Goal: Information Seeking & Learning: Learn about a topic

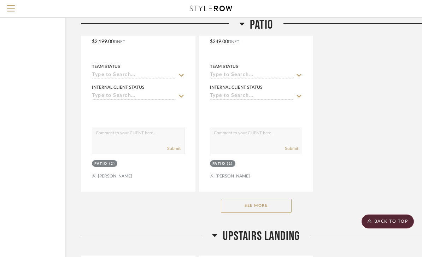
scroll to position [1236, 68]
click at [289, 210] on button "See More" at bounding box center [256, 206] width 71 height 14
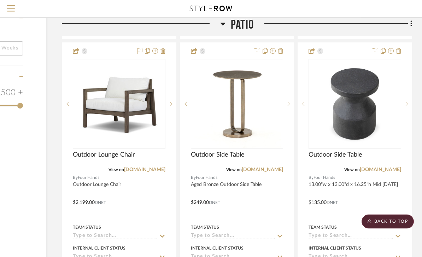
scroll to position [1076, 87]
click at [410, 101] on div at bounding box center [406, 104] width 11 height 90
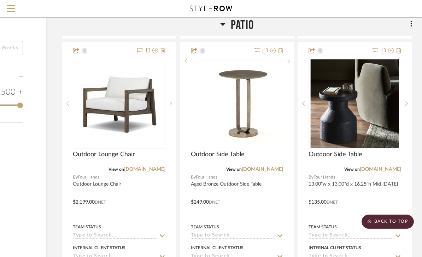
click at [292, 64] on sr-next-btn at bounding box center [288, 61] width 11 height 5
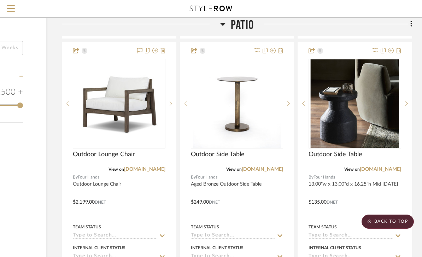
click at [260, 127] on img "1" at bounding box center [237, 103] width 88 height 88
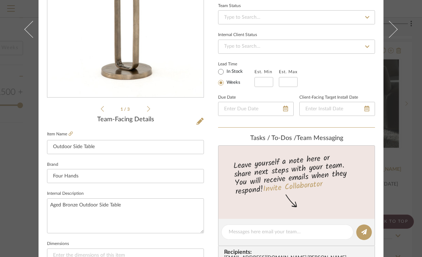
scroll to position [89, 0]
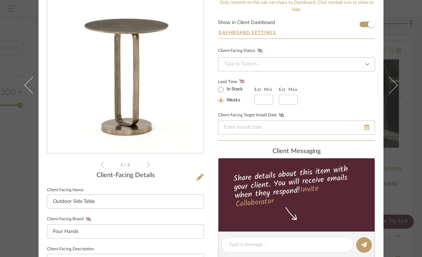
scroll to position [50, 0]
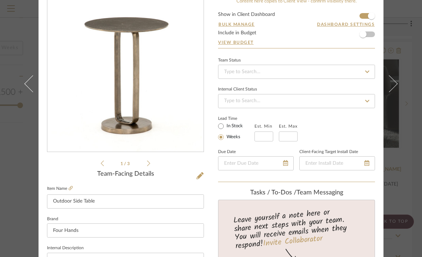
click at [72, 189] on icon at bounding box center [71, 188] width 4 height 4
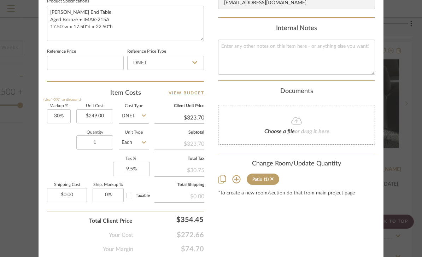
scroll to position [378, 0]
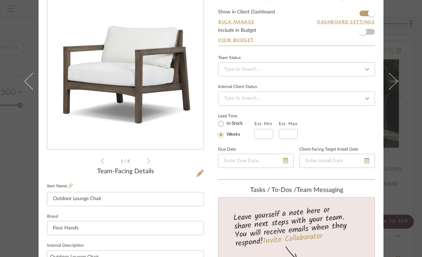
click at [33, 89] on icon at bounding box center [32, 80] width 17 height 17
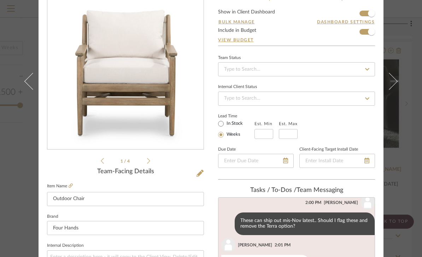
scroll to position [20, 0]
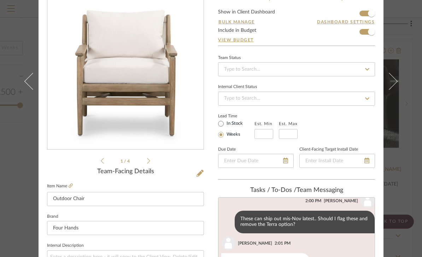
click at [395, 131] on button at bounding box center [393, 81] width 20 height 257
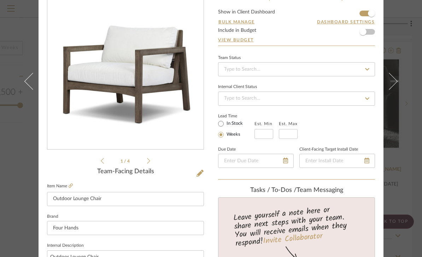
click at [399, 139] on button at bounding box center [393, 81] width 20 height 257
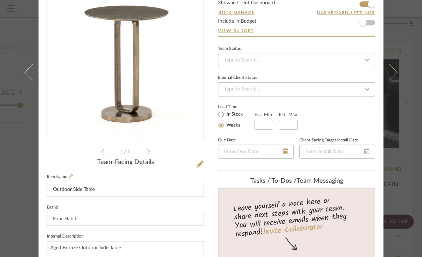
click at [399, 134] on button at bounding box center [393, 71] width 20 height 257
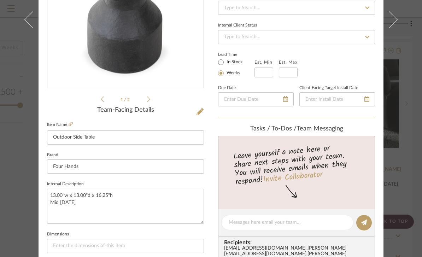
scroll to position [114, 0]
click at [71, 126] on link at bounding box center [71, 124] width 4 height 6
